Goal: Communication & Community: Share content

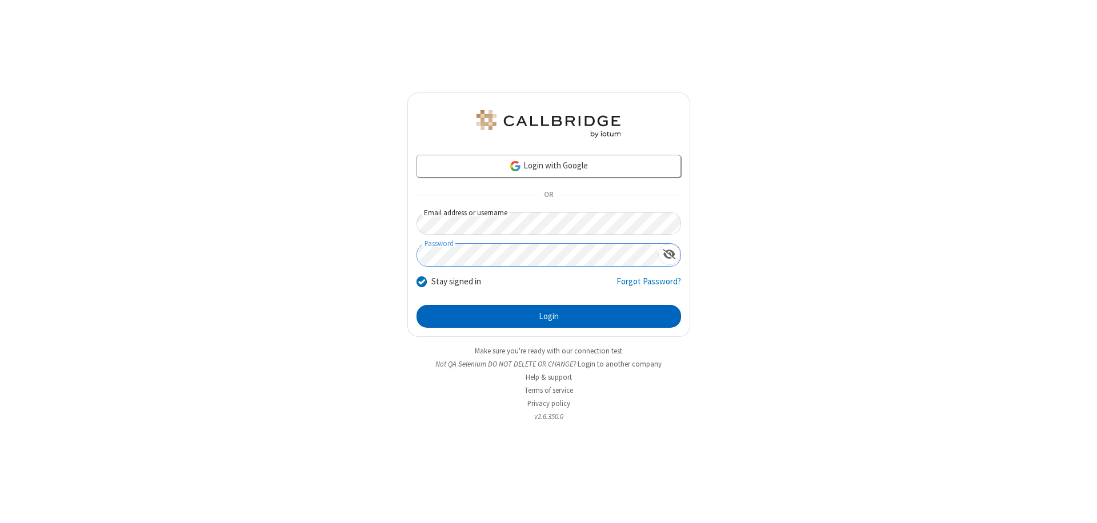
click at [549, 317] on button "Login" at bounding box center [549, 316] width 265 height 23
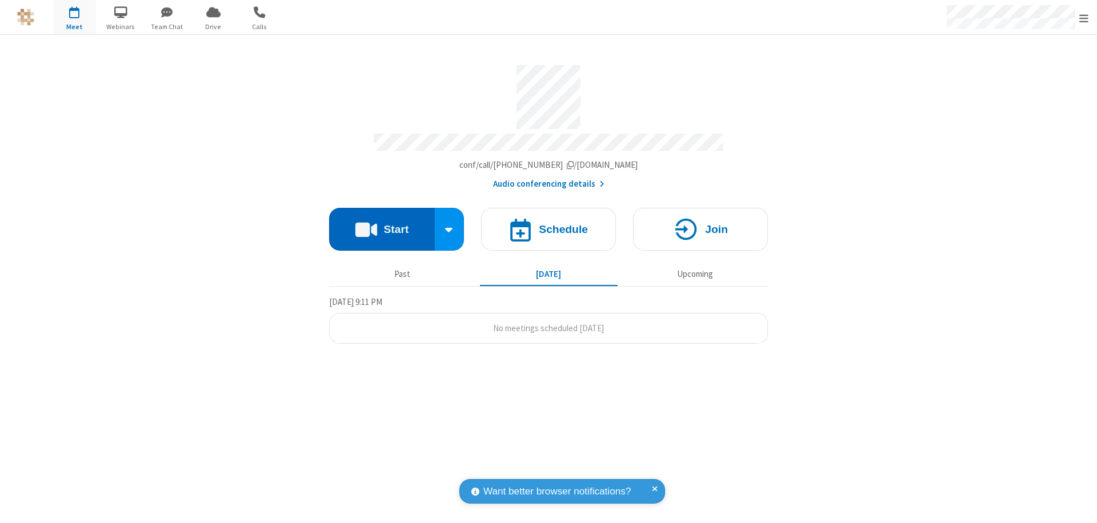
click at [382, 224] on button "Start" at bounding box center [382, 229] width 106 height 43
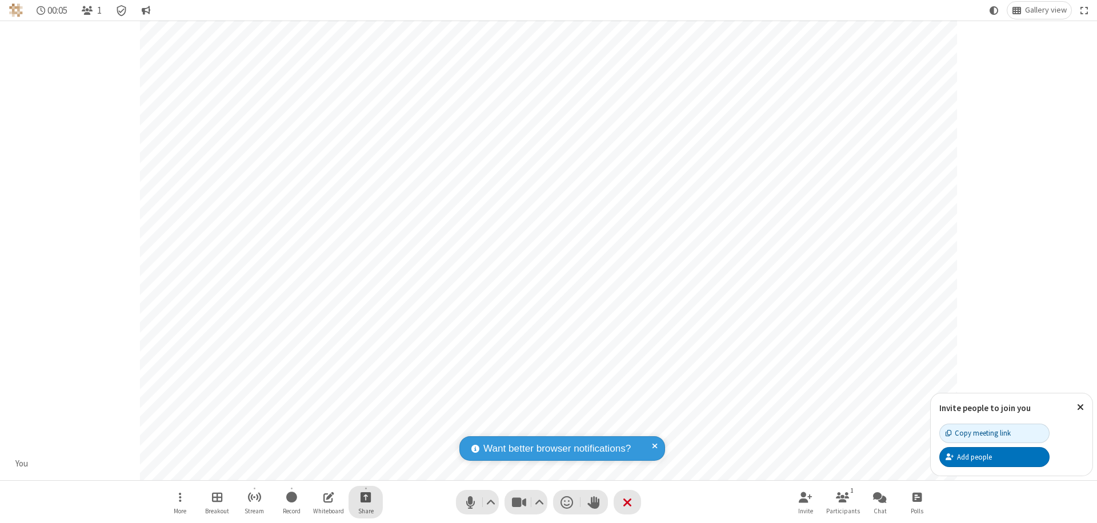
click at [366, 497] on span "Start sharing" at bounding box center [366, 497] width 11 height 14
click at [365, 427] on span "Share additional camera" at bounding box center [372, 430] width 85 height 10
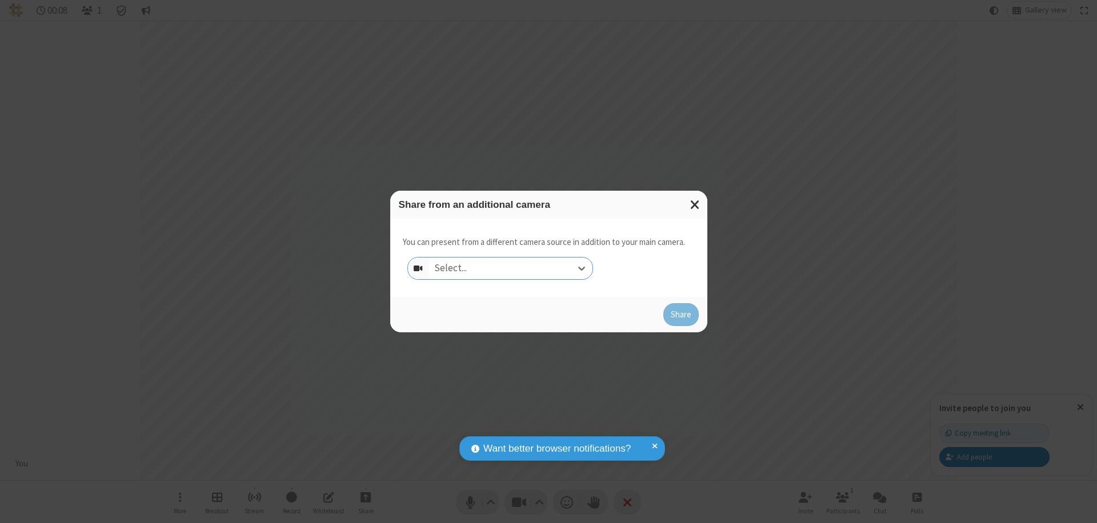
click at [510, 269] on div "Select..." at bounding box center [511, 269] width 164 height 22
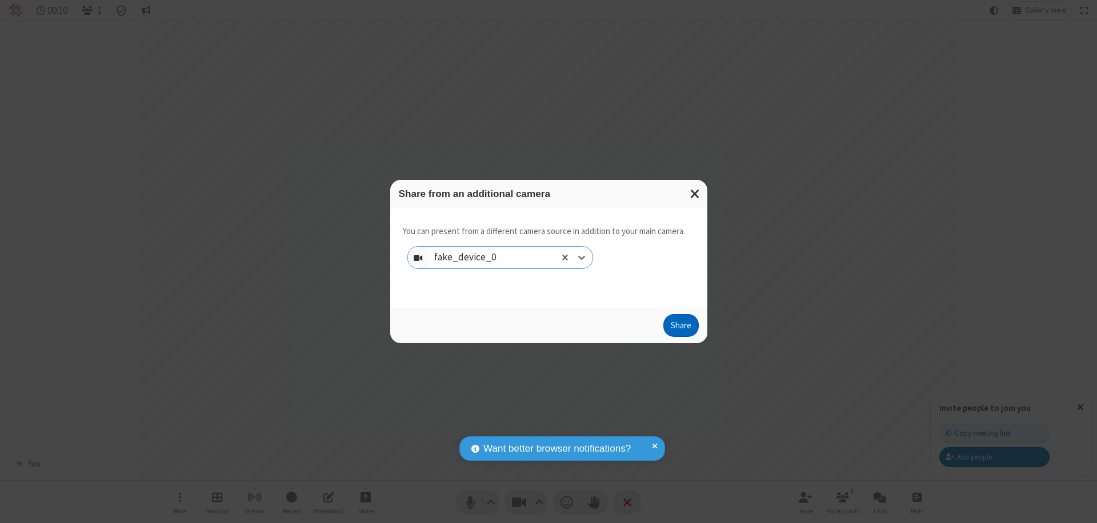
click at [681, 328] on button "Share" at bounding box center [680, 325] width 35 height 23
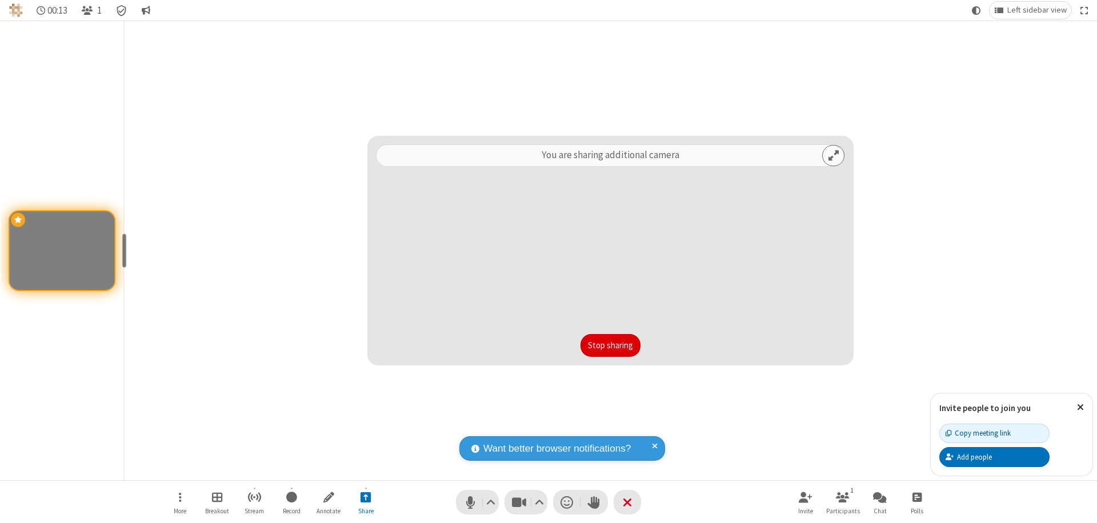
click at [610, 346] on button "Stop sharing" at bounding box center [611, 345] width 60 height 23
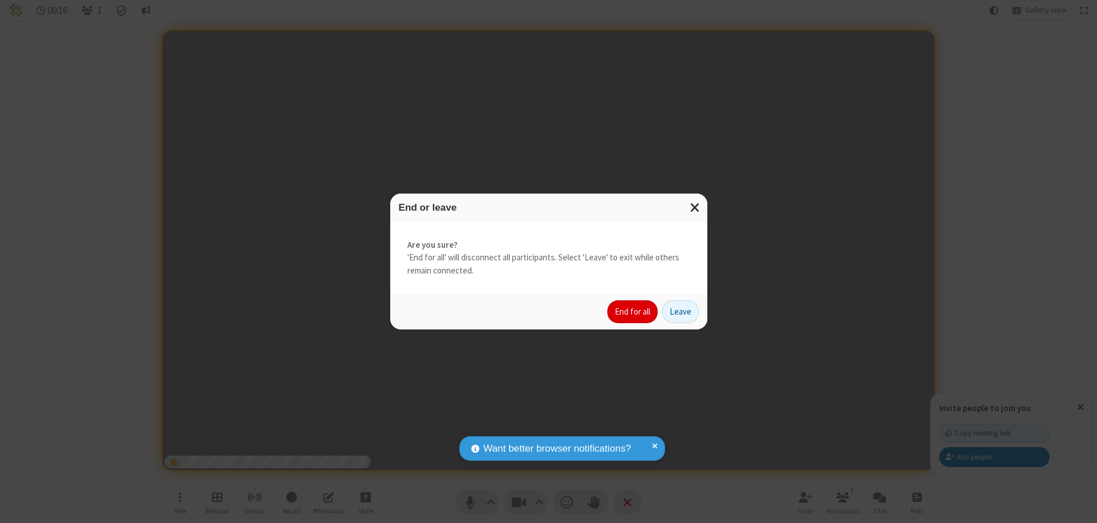
click at [633, 312] on button "End for all" at bounding box center [632, 312] width 50 height 23
